Goal: Task Accomplishment & Management: Manage account settings

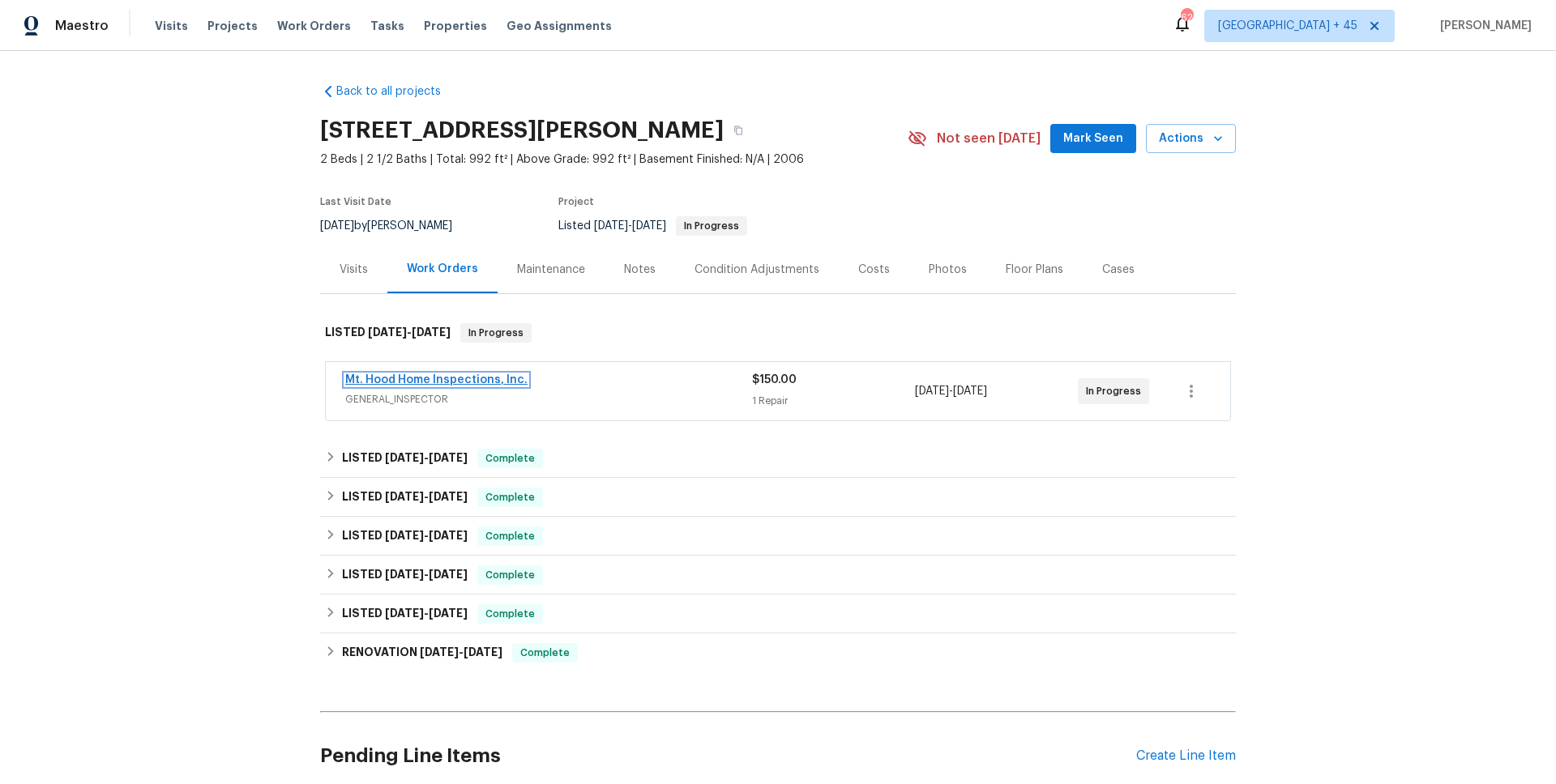
click at [456, 380] on link "Mt. Hood Home Inspections, Inc." at bounding box center [437, 379] width 182 height 11
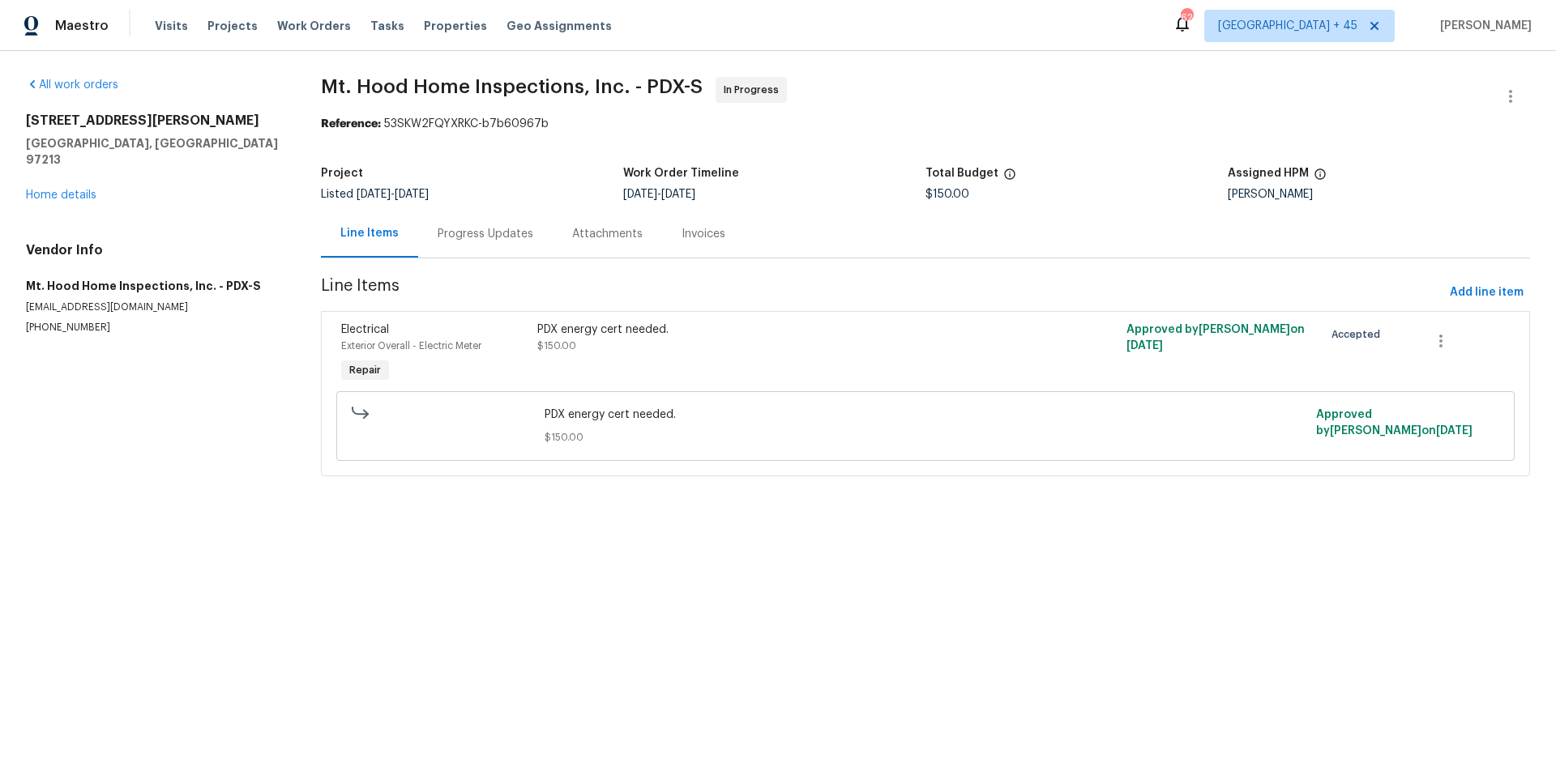
click at [470, 246] on div "Progress Updates" at bounding box center [486, 233] width 135 height 48
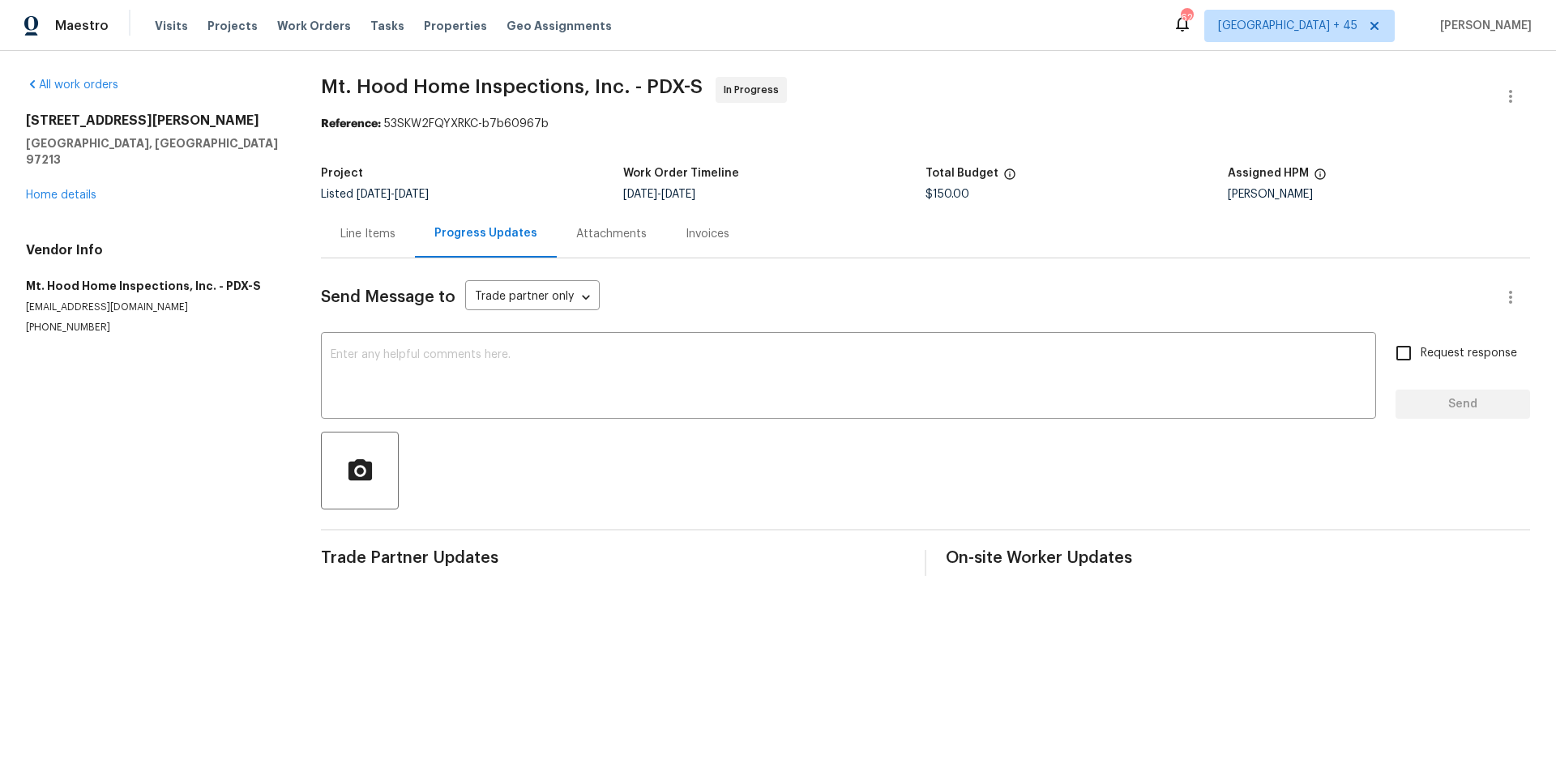
click at [369, 238] on div "Line Items" at bounding box center [367, 233] width 55 height 16
